Goal: Information Seeking & Learning: Check status

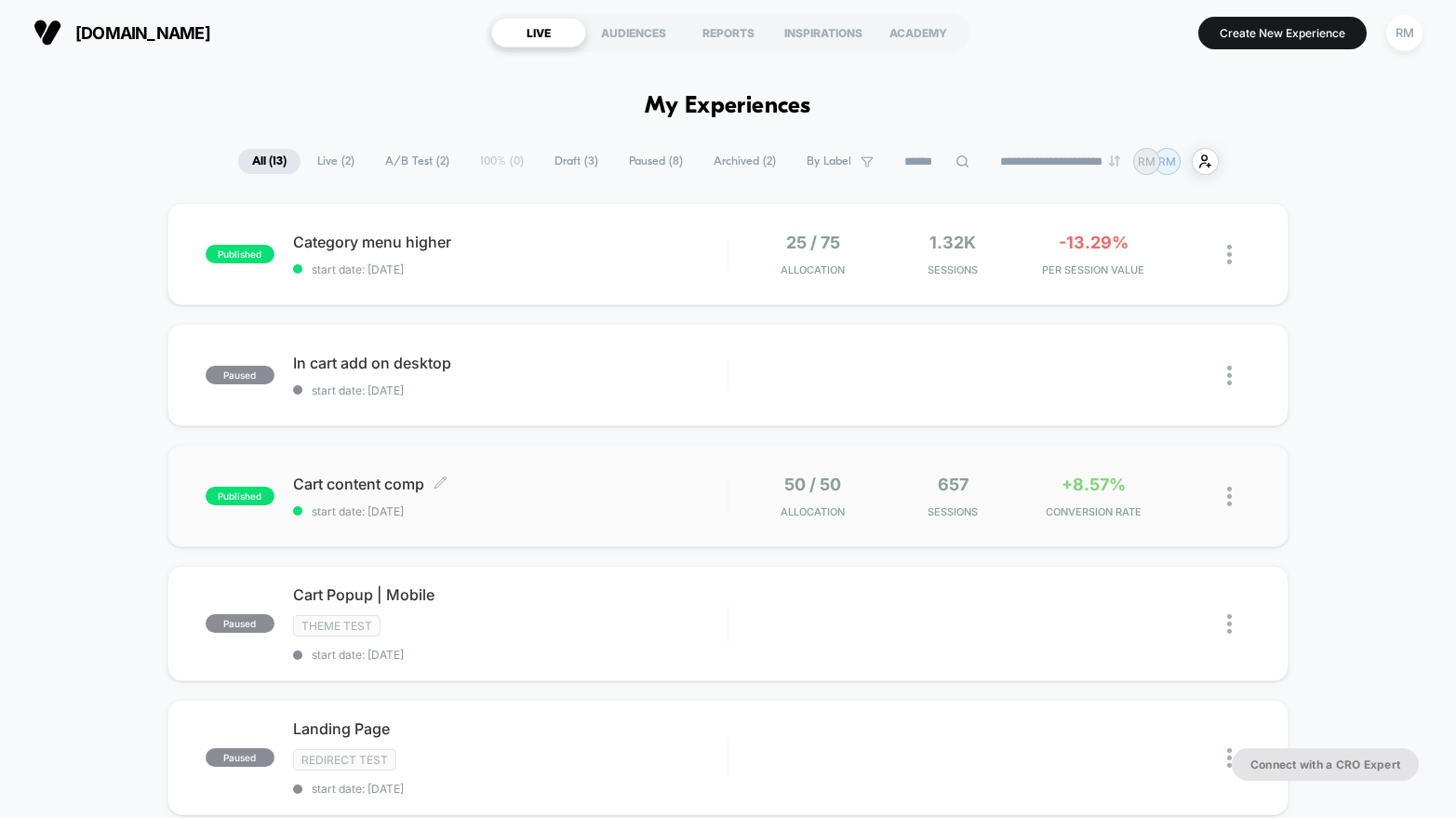
click at [642, 500] on div "Cart content comp Click to edit experience details Click to edit experience det…" at bounding box center [510, 497] width 435 height 44
click at [619, 235] on span "Category menu higher Click to edit experience details" at bounding box center [510, 242] width 435 height 19
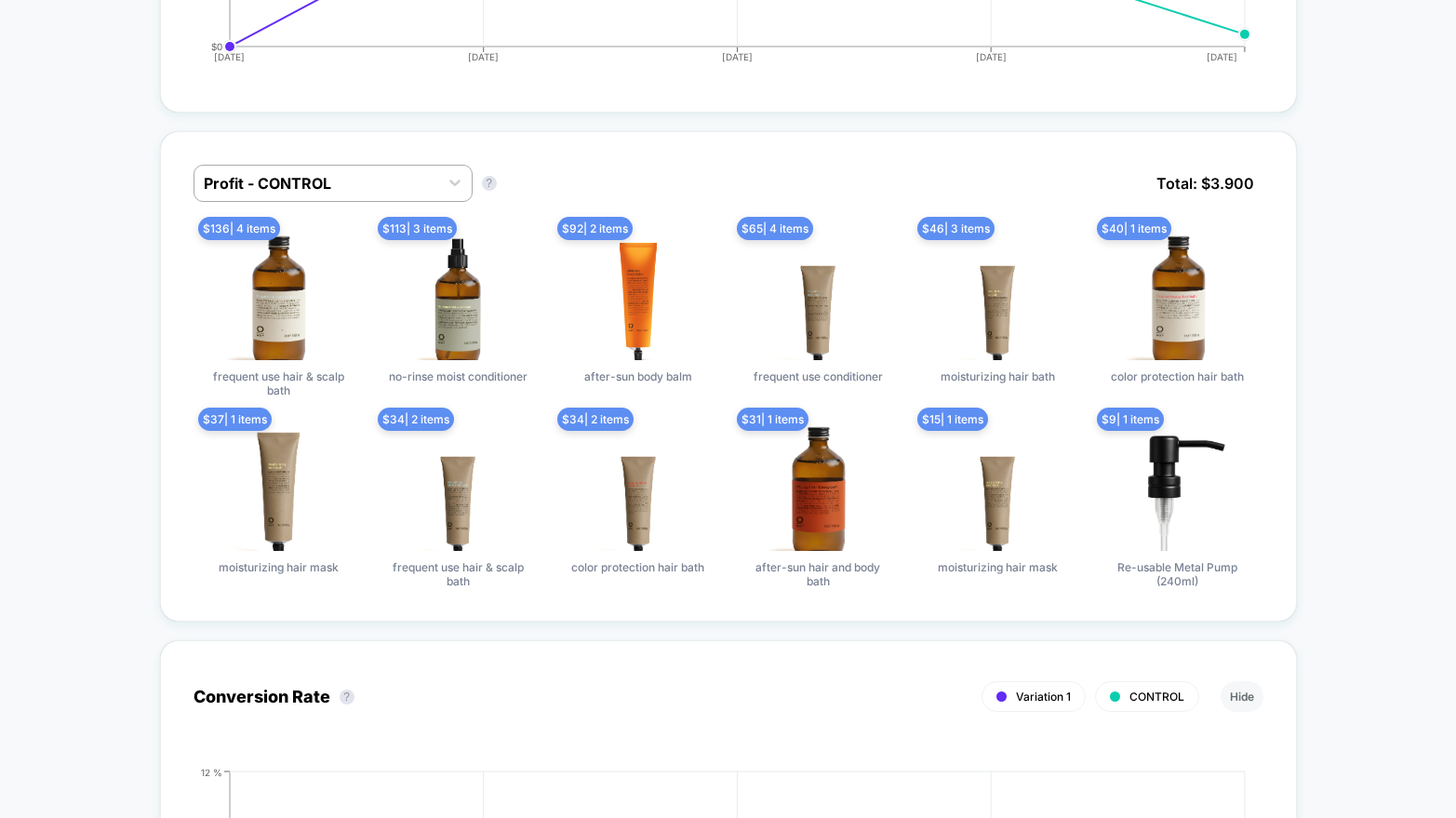
scroll to position [880, 0]
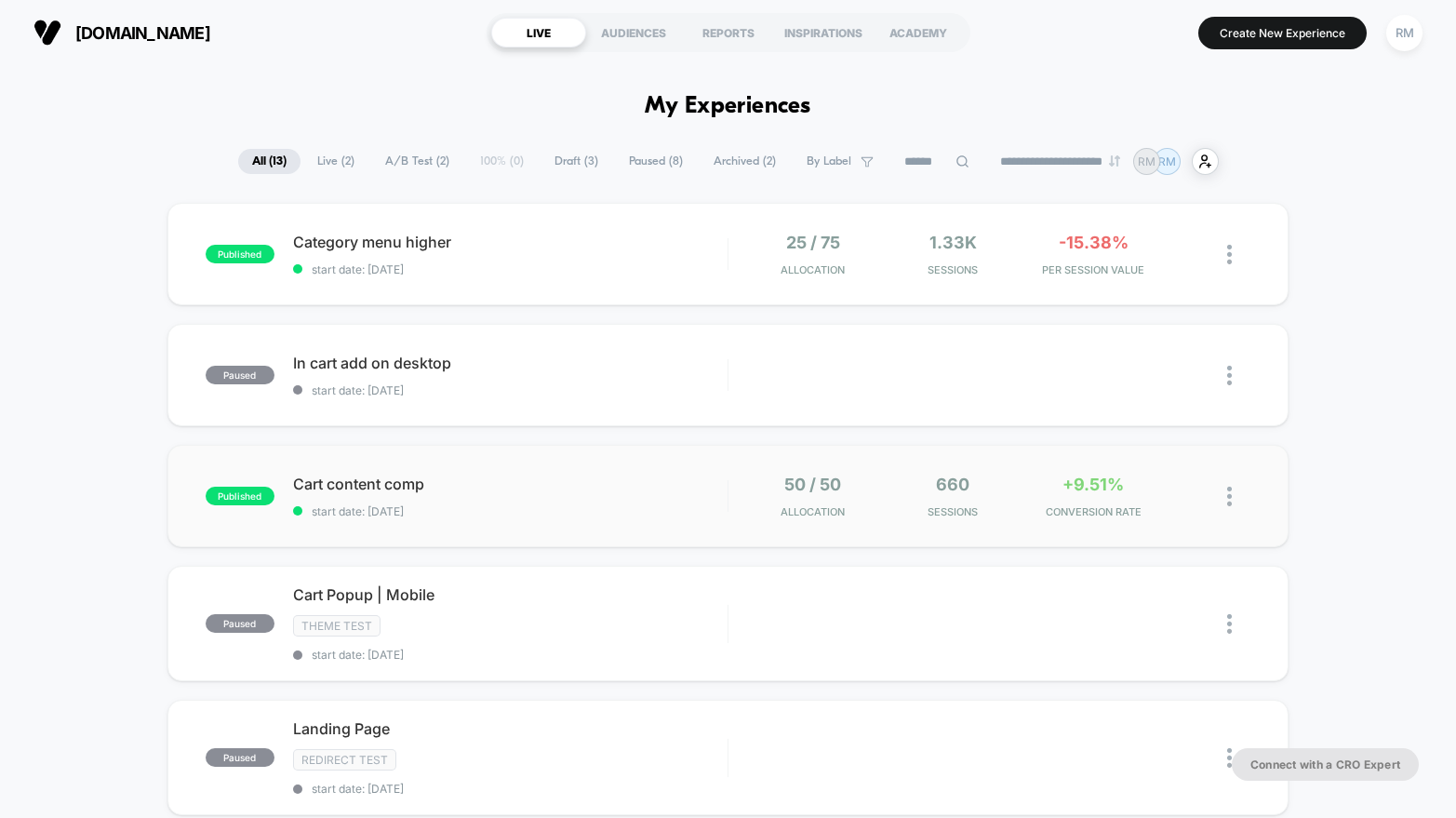
click at [638, 461] on div "published Cart content comp start date: [DATE] 50 / 50 Allocation 660 Sessions …" at bounding box center [728, 496] width 1121 height 102
